Goal: Check status: Check status

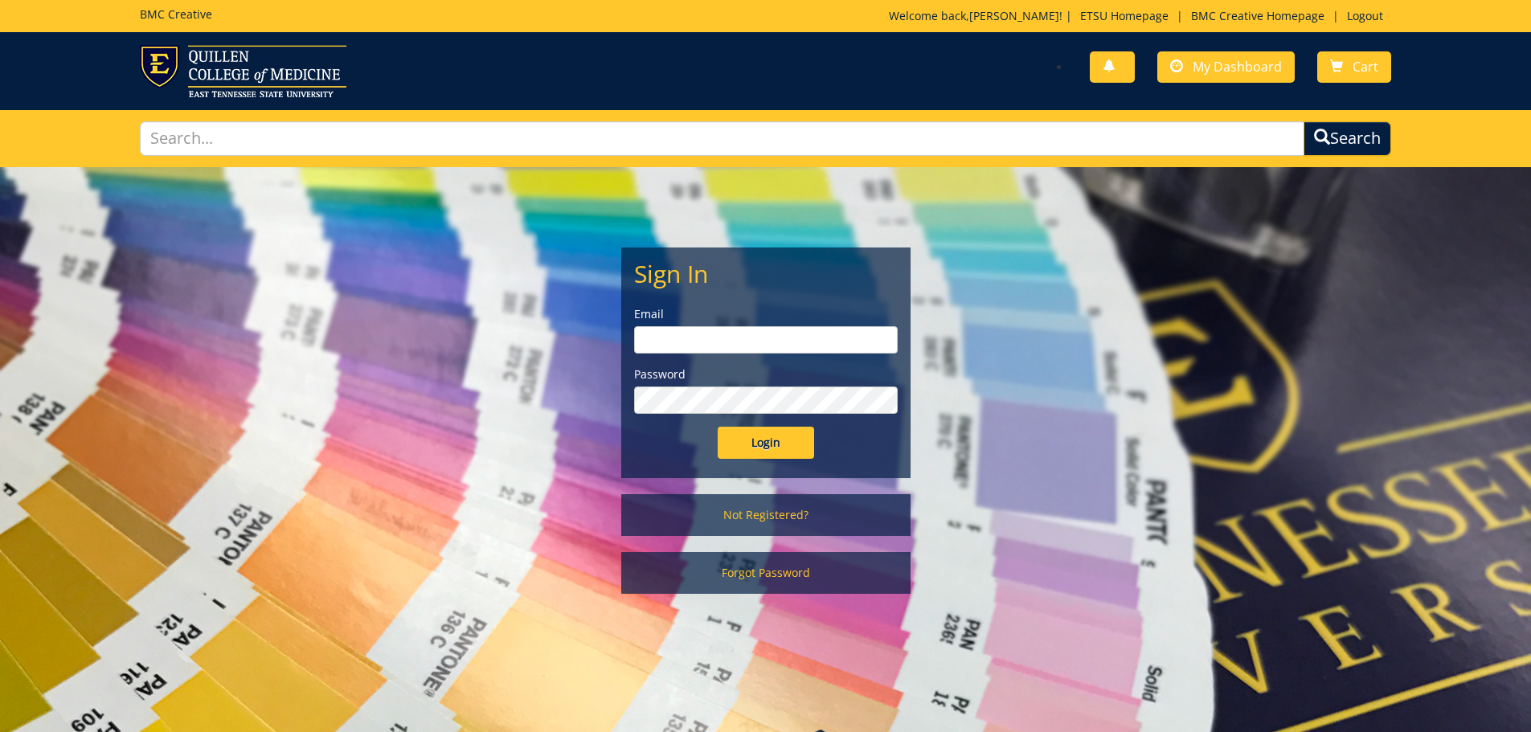
click at [730, 343] on input "email" at bounding box center [766, 339] width 264 height 27
type input "[EMAIL_ADDRESS][DOMAIN_NAME]"
click at [718, 427] on input "Login" at bounding box center [766, 443] width 96 height 32
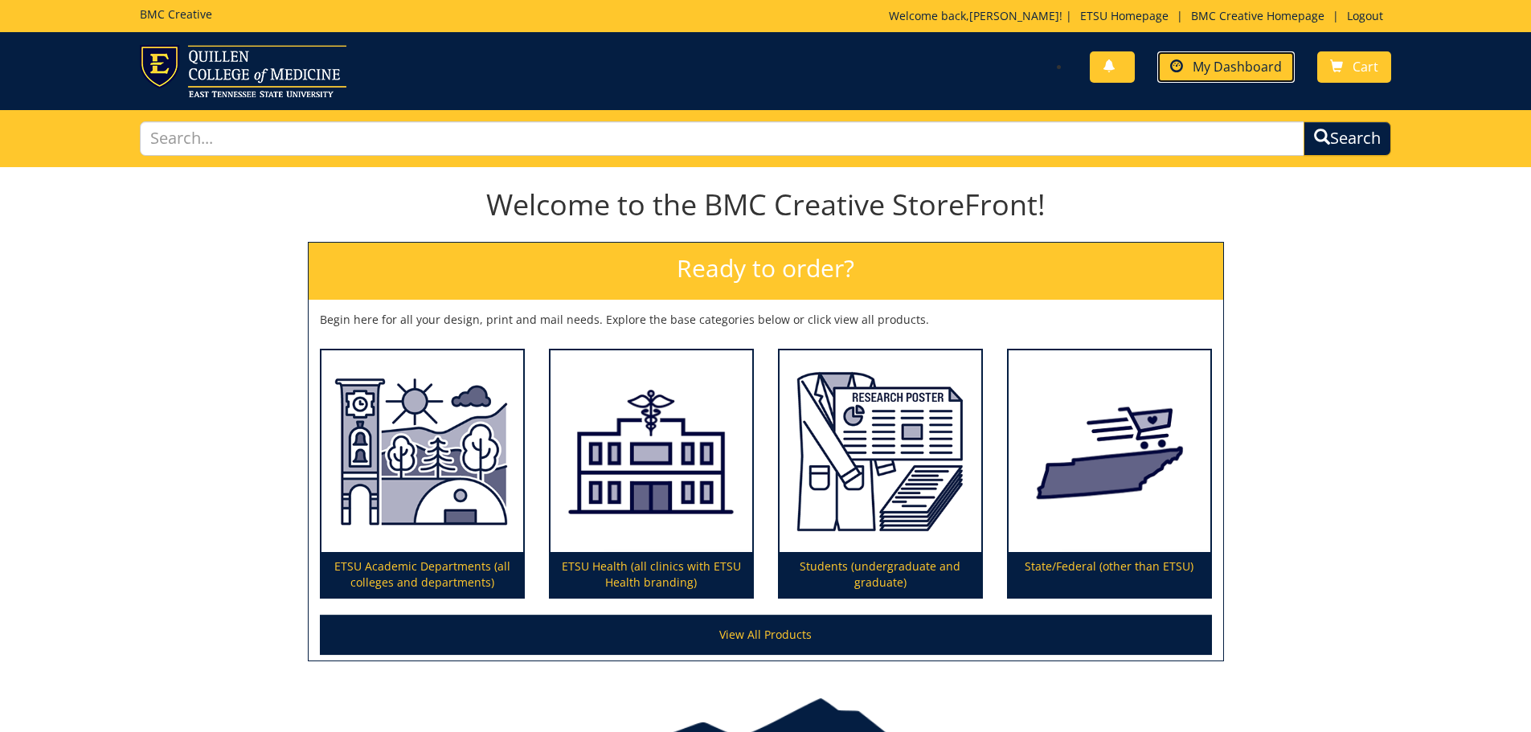
click at [1168, 72] on link "My Dashboard" at bounding box center [1225, 66] width 137 height 31
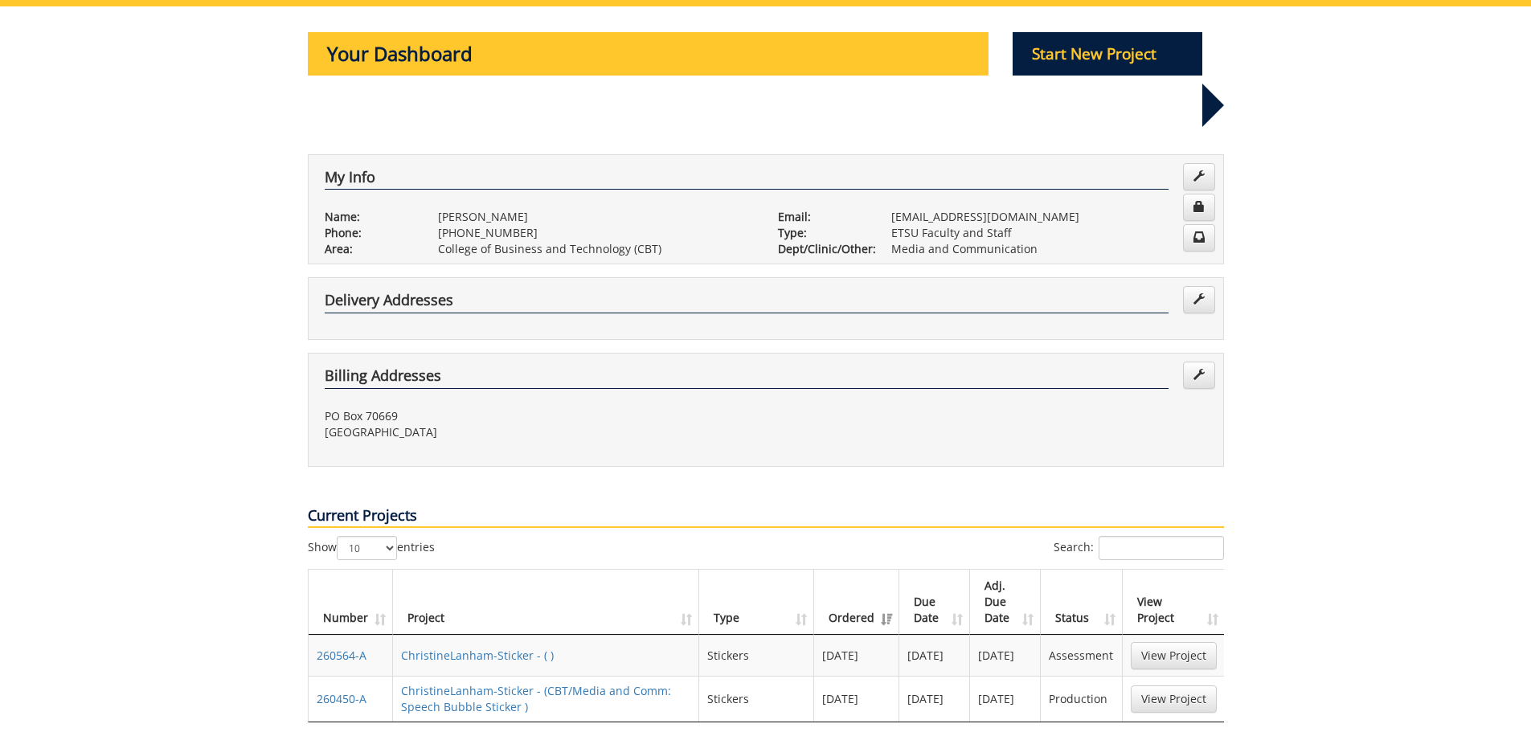
scroll to position [321, 0]
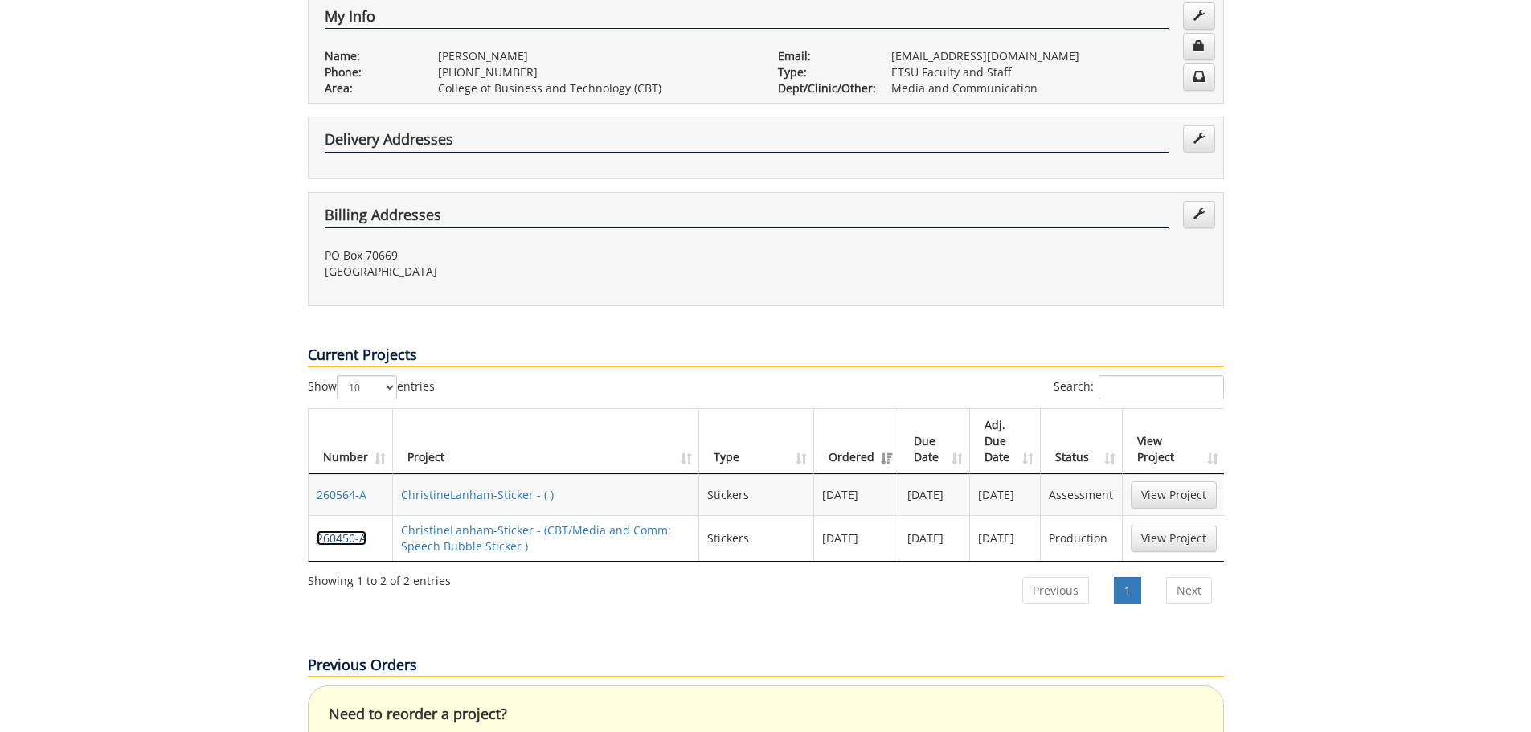
click at [343, 530] on link "260450-A" at bounding box center [342, 537] width 50 height 15
